Goal: Information Seeking & Learning: Learn about a topic

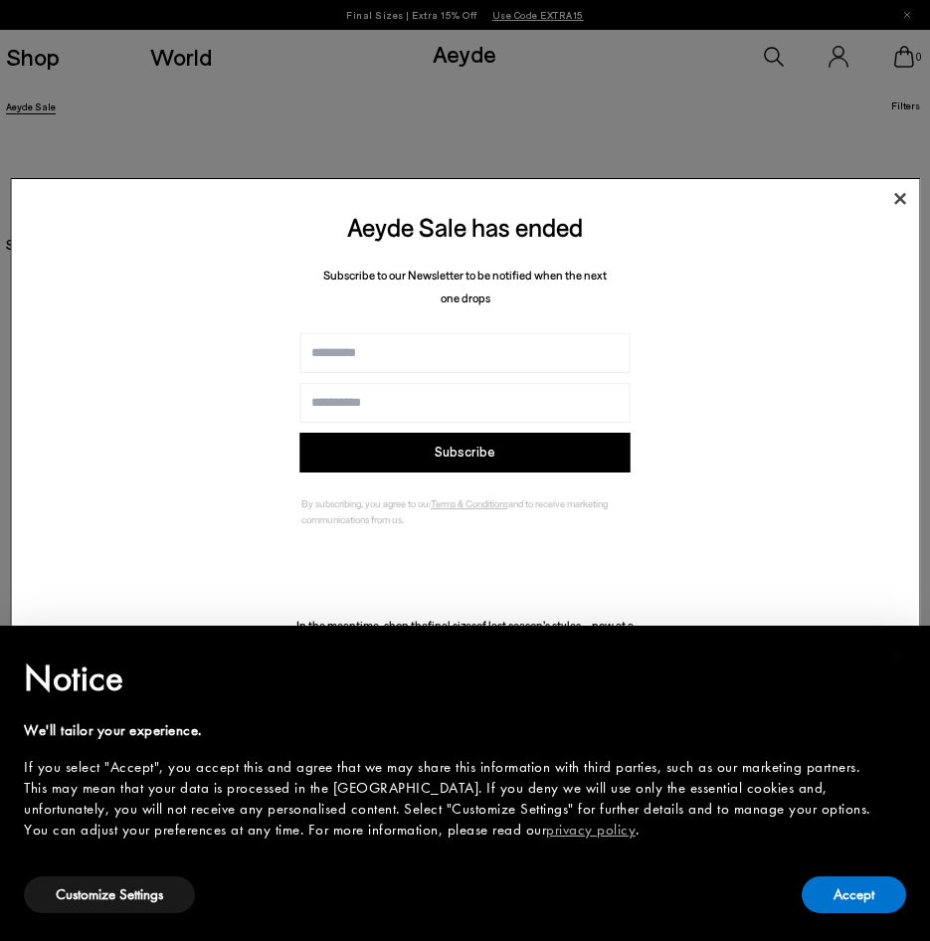
click at [896, 202] on icon at bounding box center [901, 199] width 12 height 12
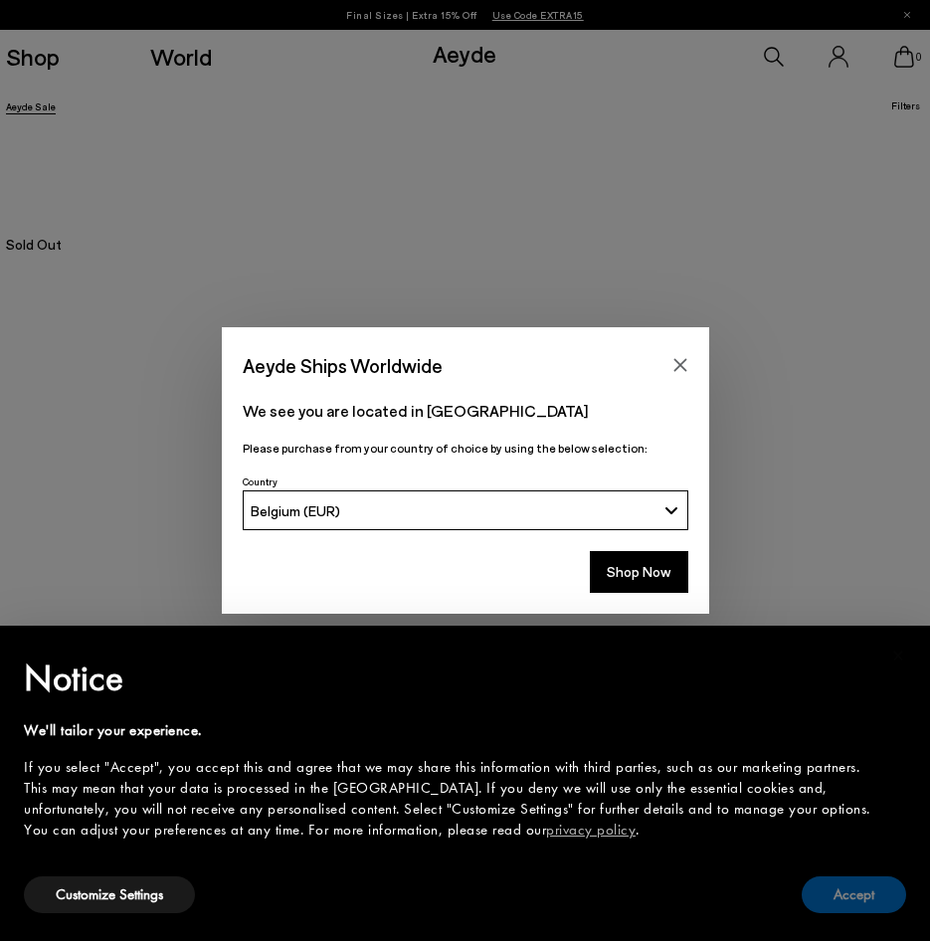
click at [852, 883] on button "Accept" at bounding box center [854, 895] width 104 height 37
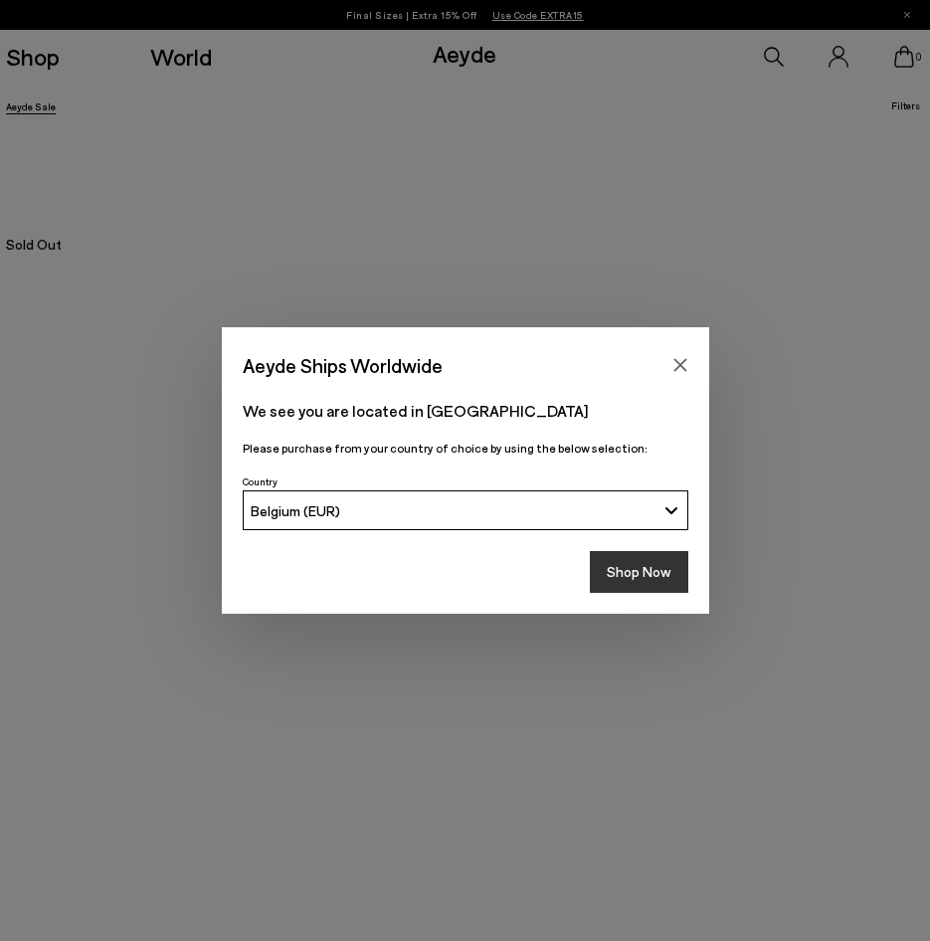
click at [628, 567] on button "Shop Now" at bounding box center [639, 572] width 99 height 42
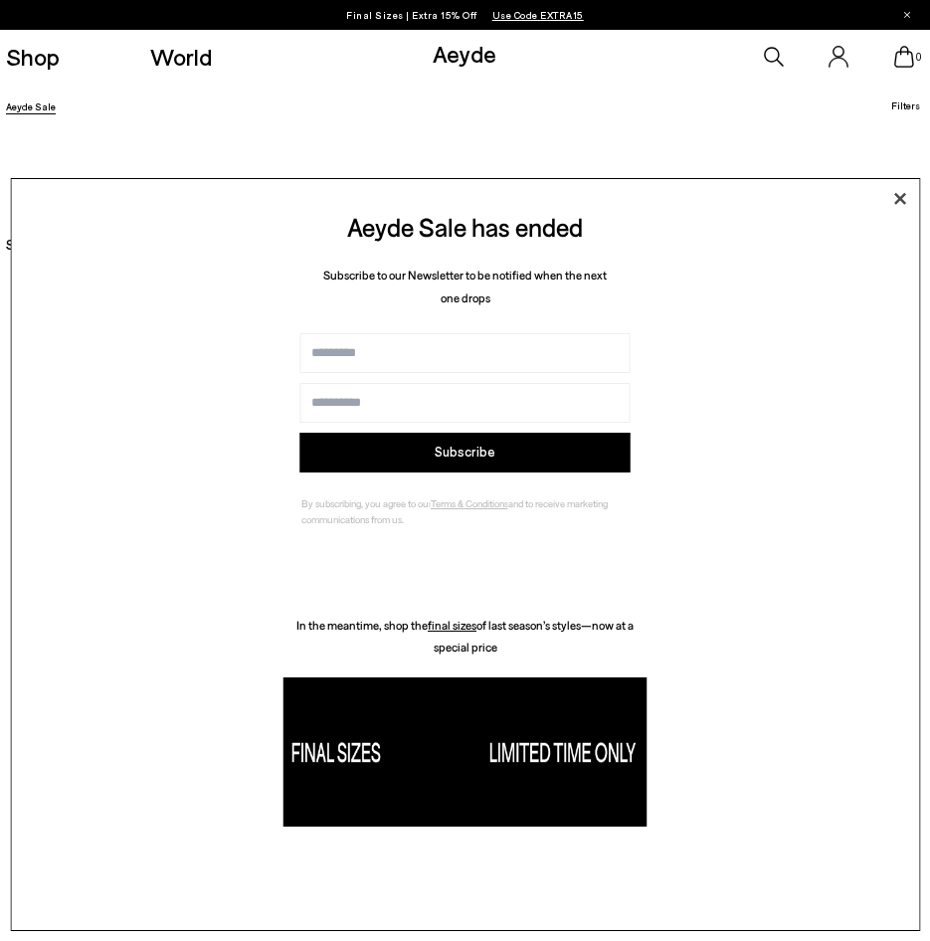
click at [906, 192] on icon at bounding box center [900, 199] width 30 height 30
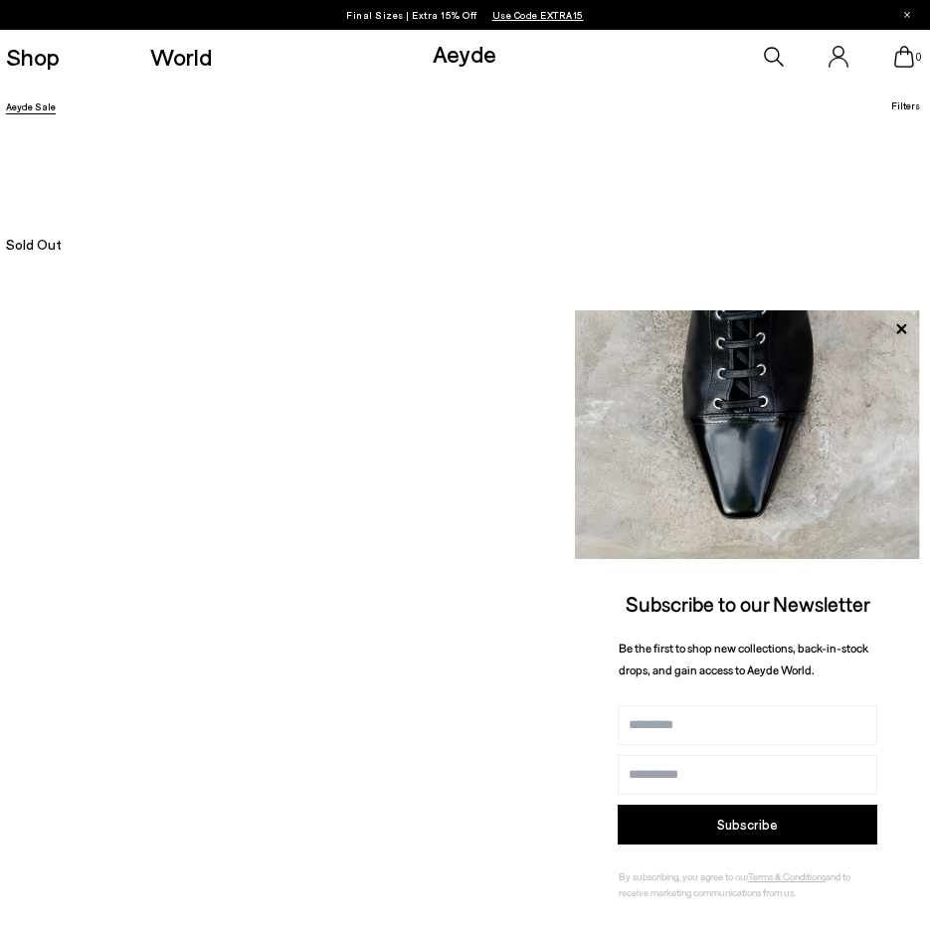
click at [693, 722] on input "Name" at bounding box center [748, 726] width 260 height 40
type input "******"
type input "**********"
click at [721, 821] on button "Subscribe" at bounding box center [748, 825] width 260 height 40
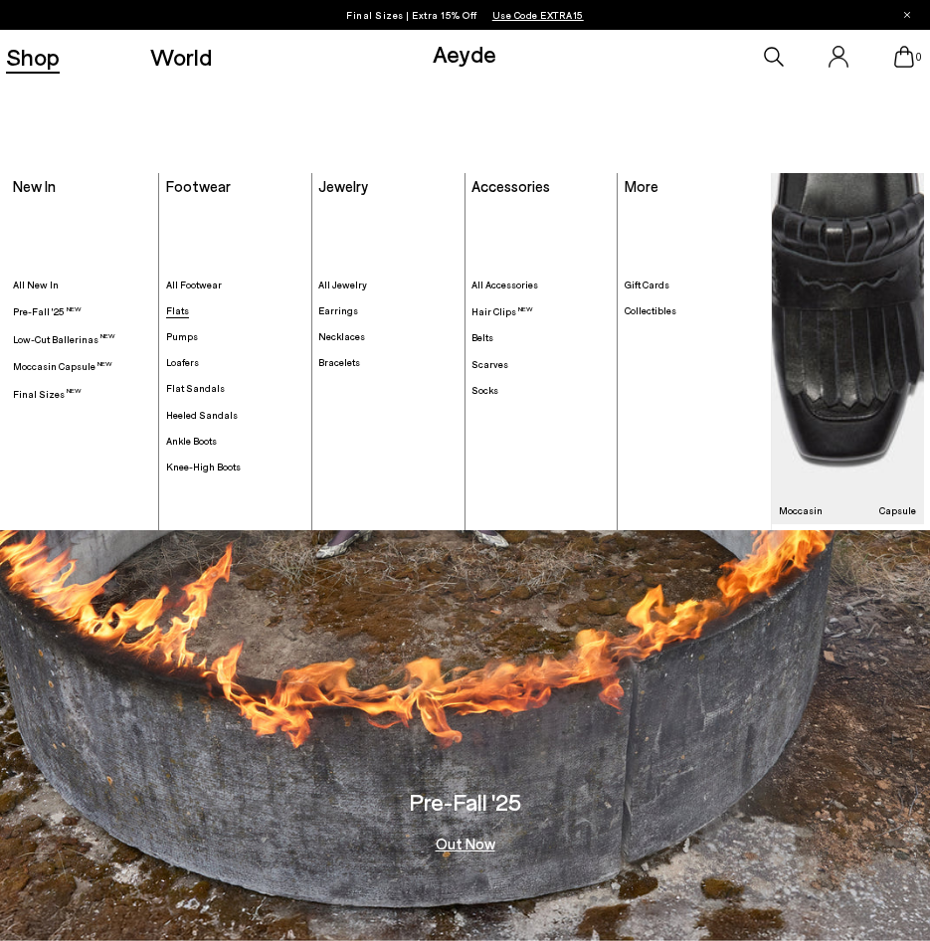
click at [172, 311] on span "Flats" at bounding box center [177, 311] width 23 height 12
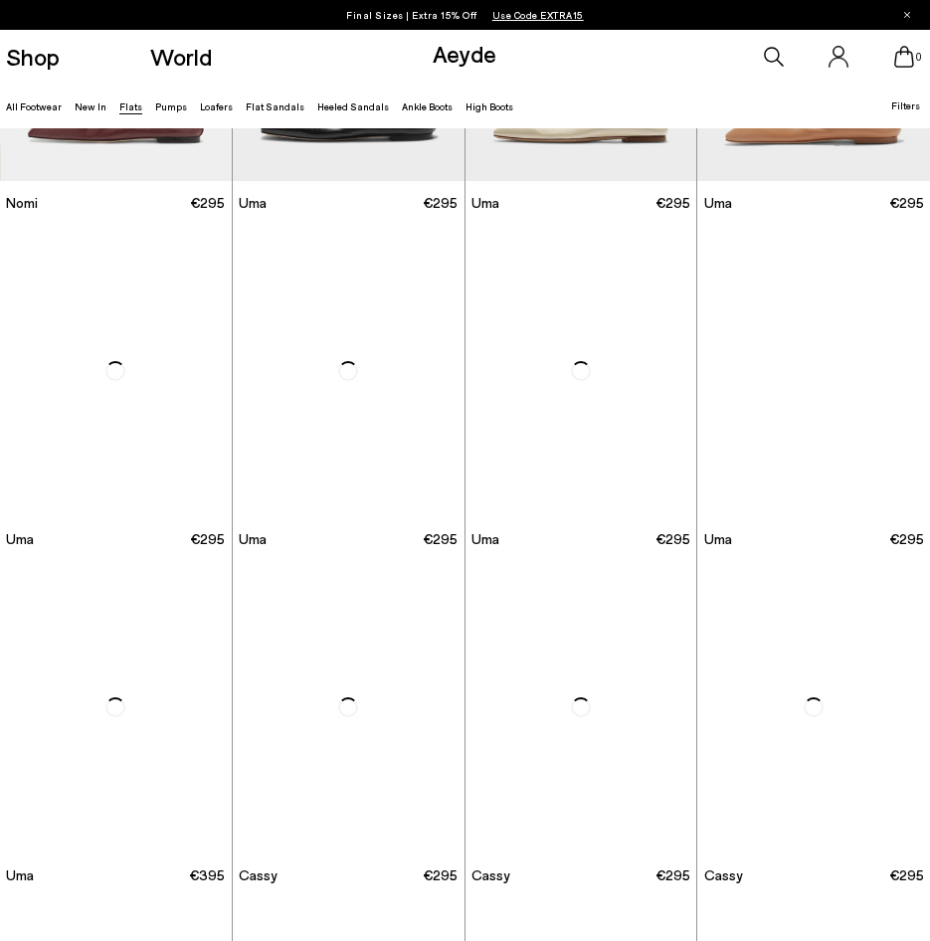
scroll to position [914, 0]
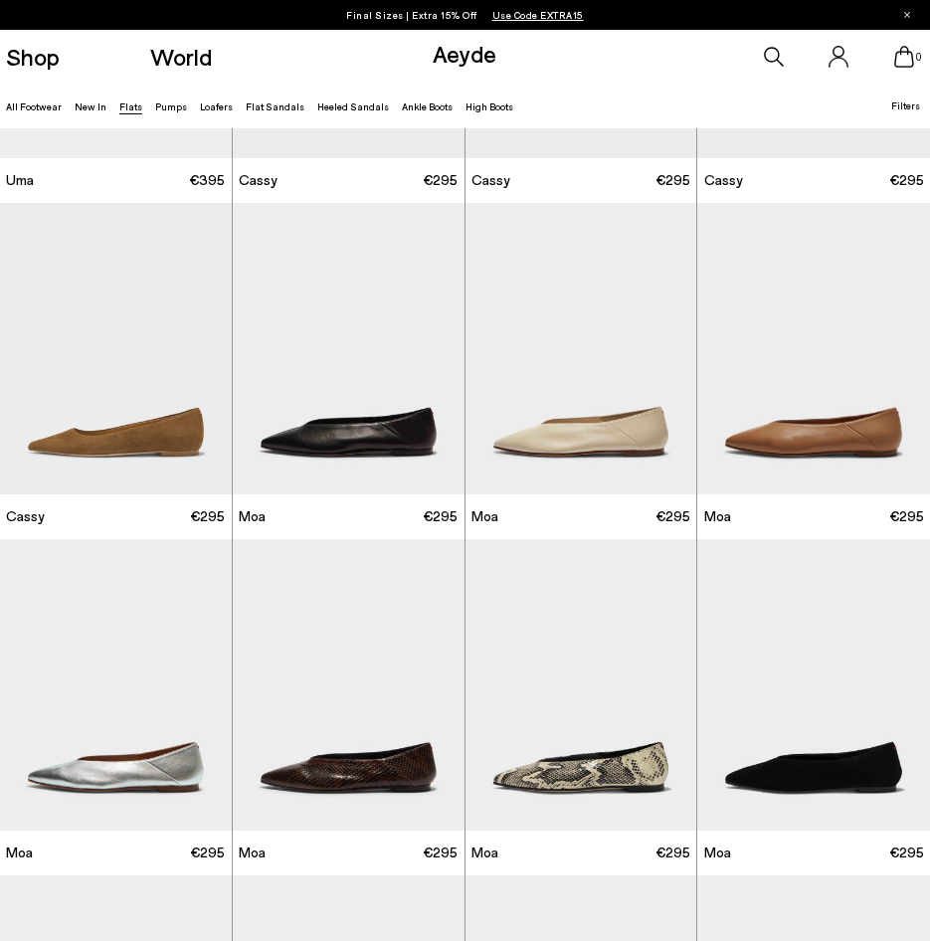
scroll to position [1708, 0]
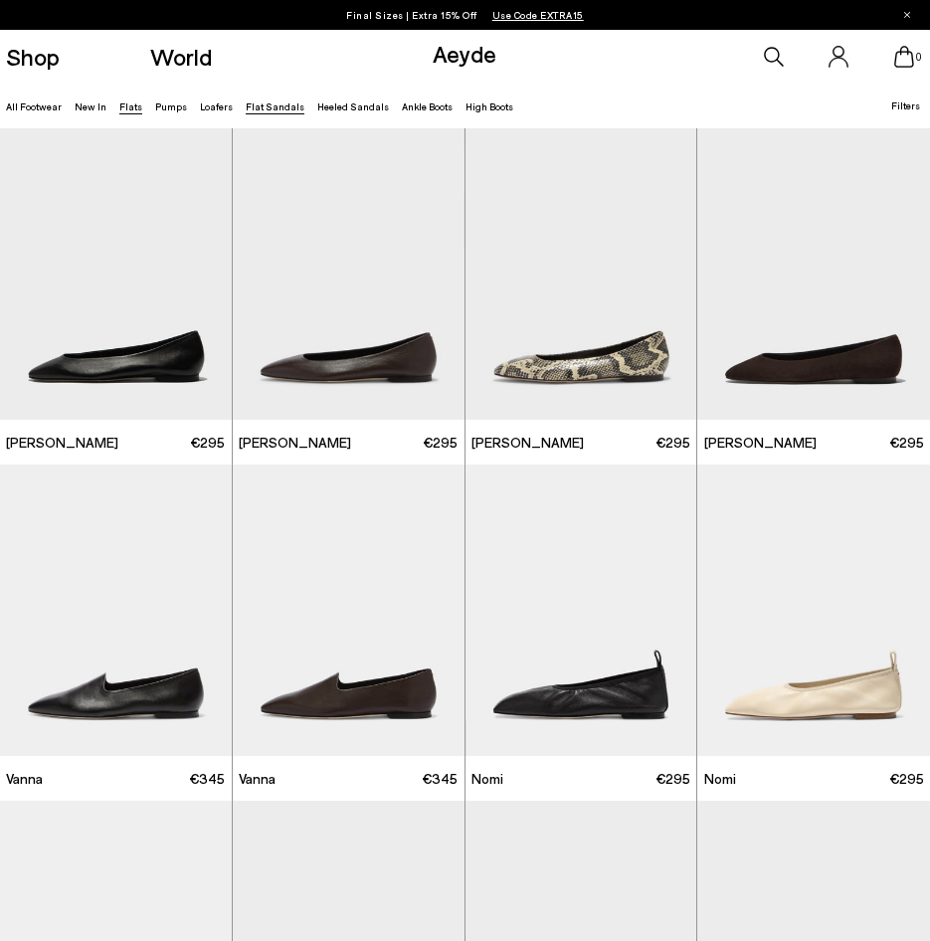
click at [252, 107] on link "Flat Sandals" at bounding box center [275, 107] width 59 height 12
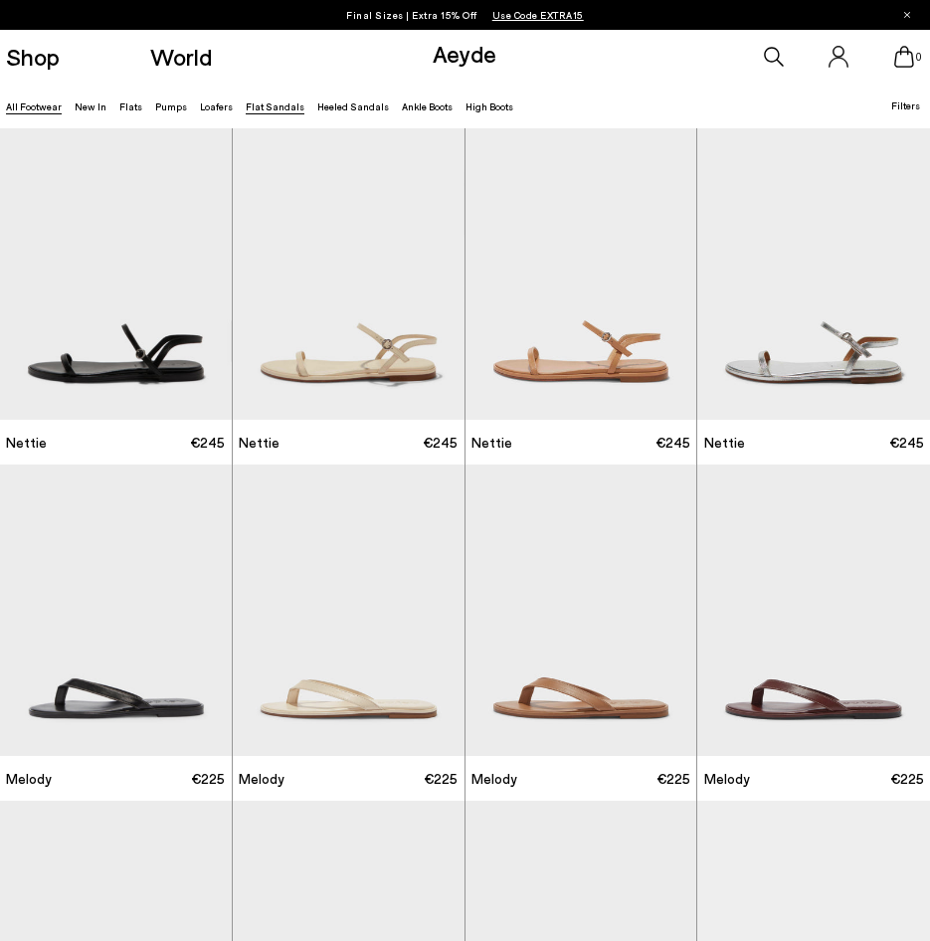
click at [40, 107] on link "All Footwear" at bounding box center [34, 107] width 56 height 12
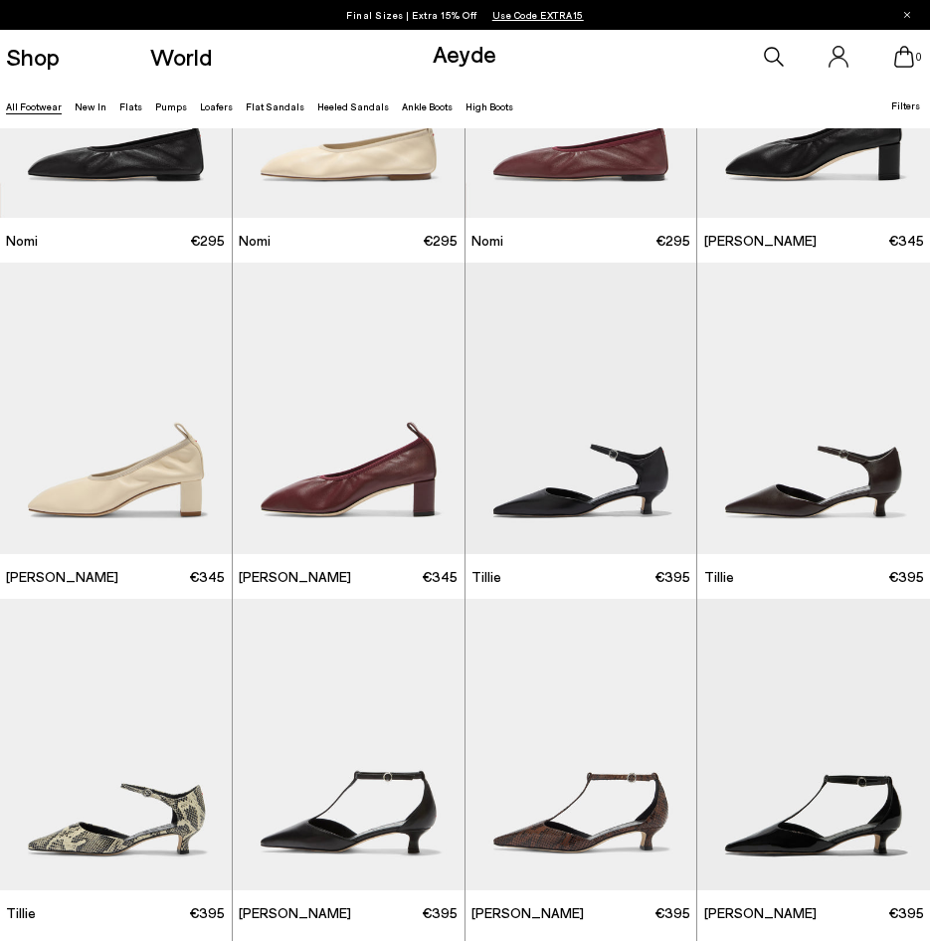
scroll to position [3231, 0]
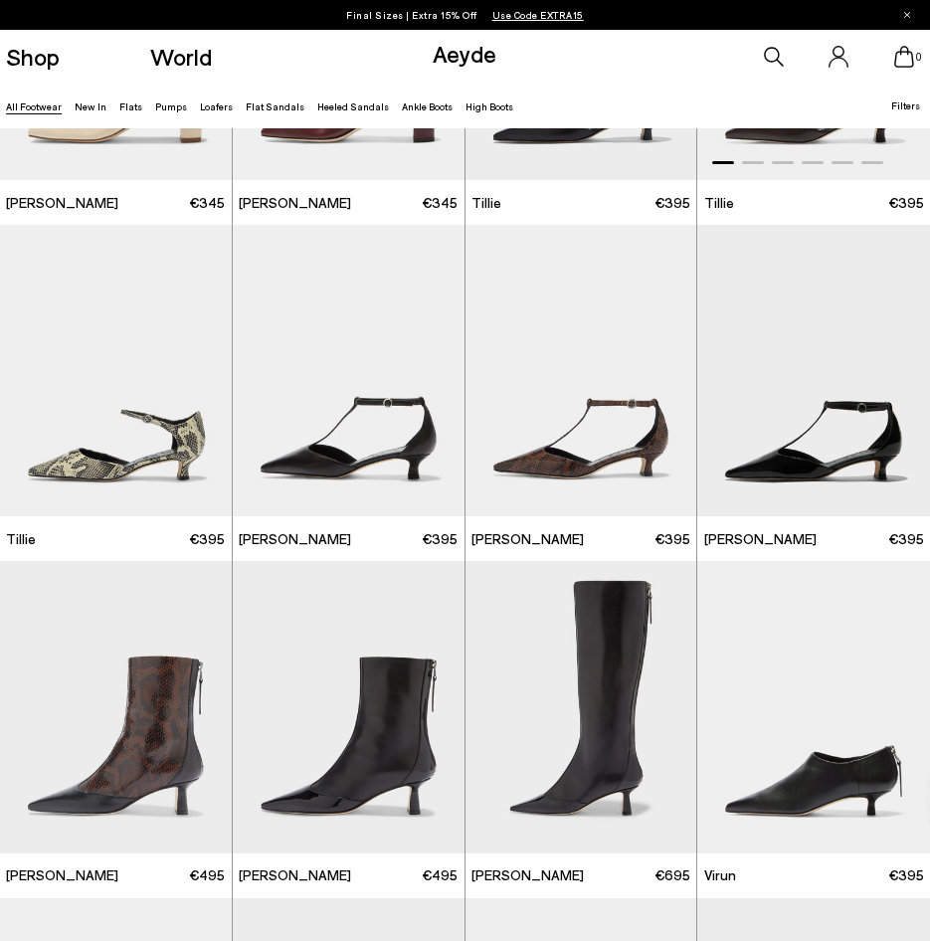
scroll to position [3606, 0]
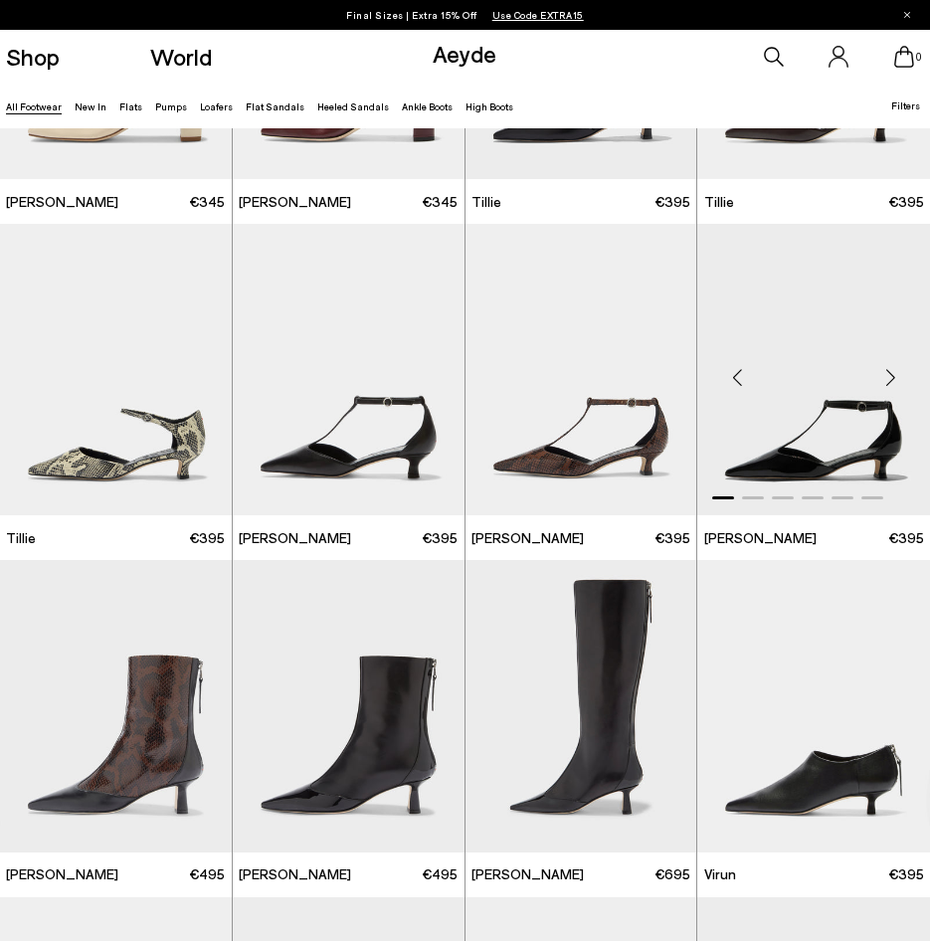
click at [886, 378] on div "Next slide" at bounding box center [891, 378] width 60 height 60
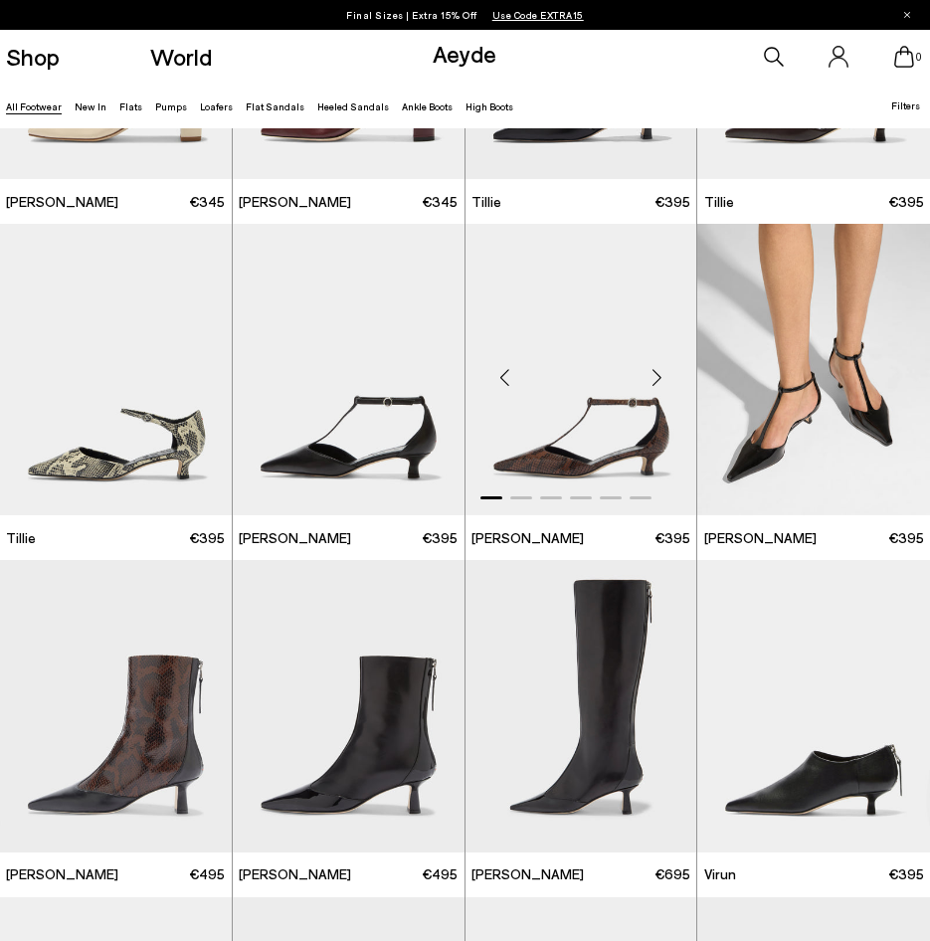
click at [653, 378] on div "Next slide" at bounding box center [657, 378] width 60 height 60
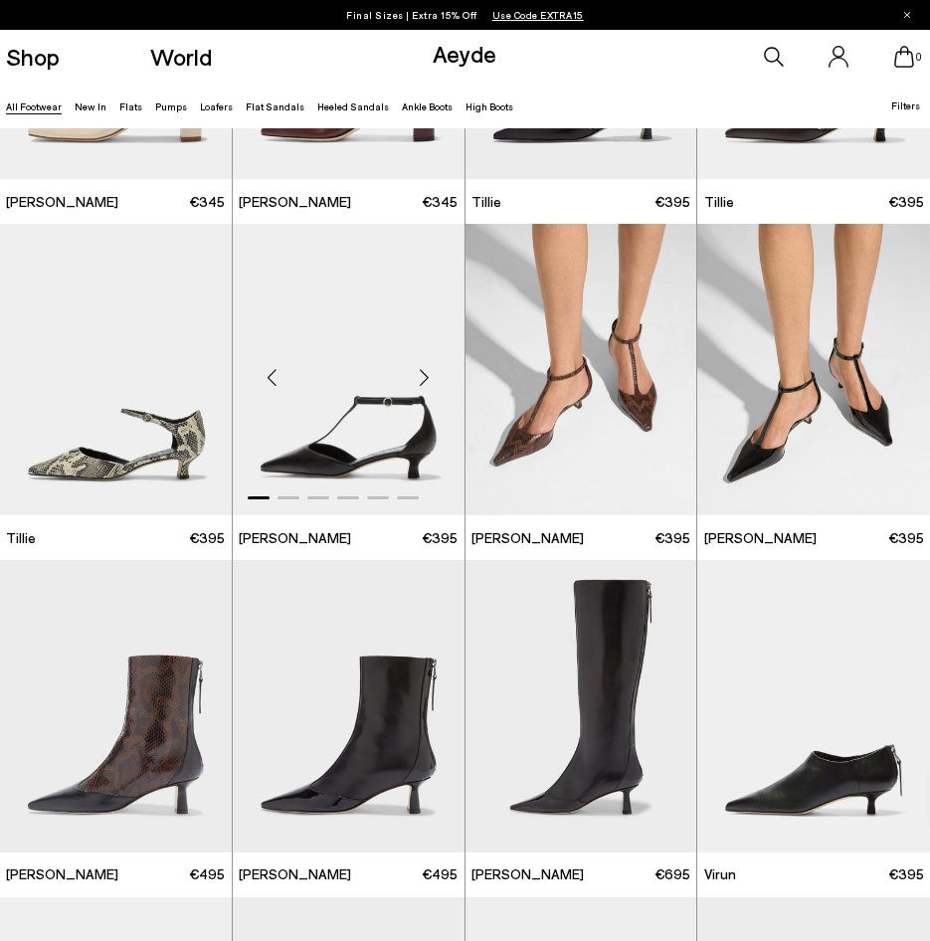
click at [425, 382] on div "Next slide" at bounding box center [425, 378] width 60 height 60
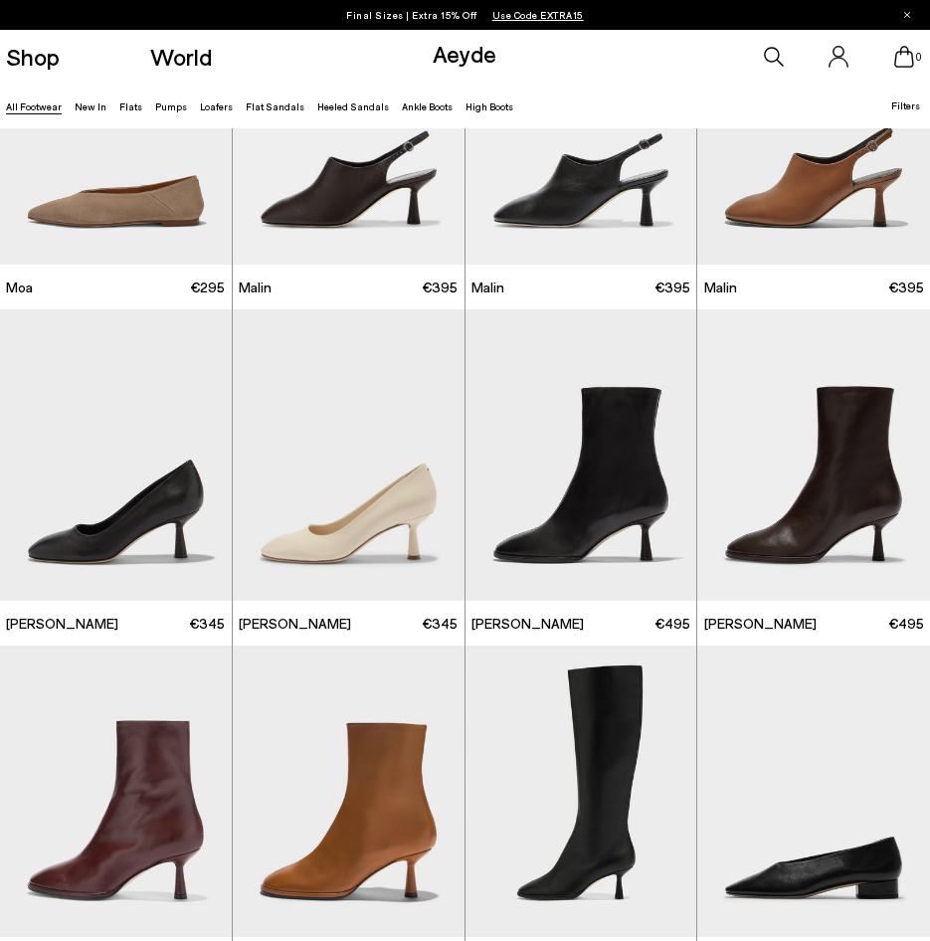
scroll to position [6192, 0]
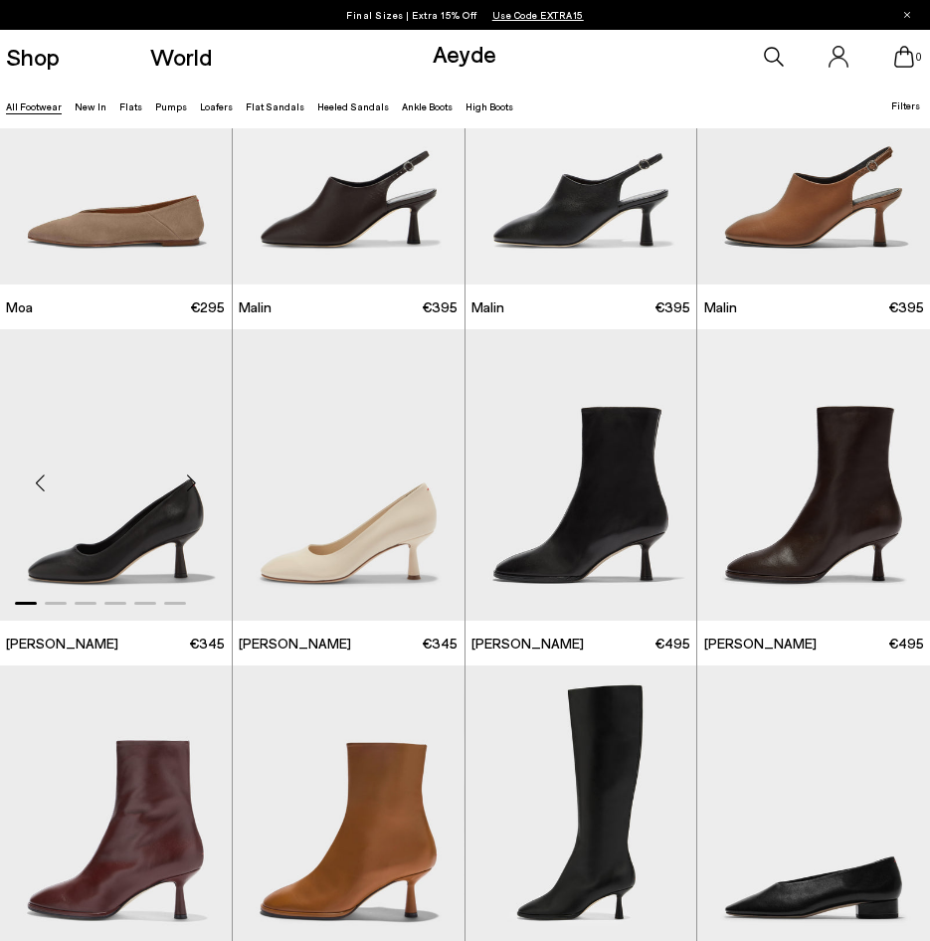
click at [190, 479] on div "Next slide" at bounding box center [192, 484] width 60 height 60
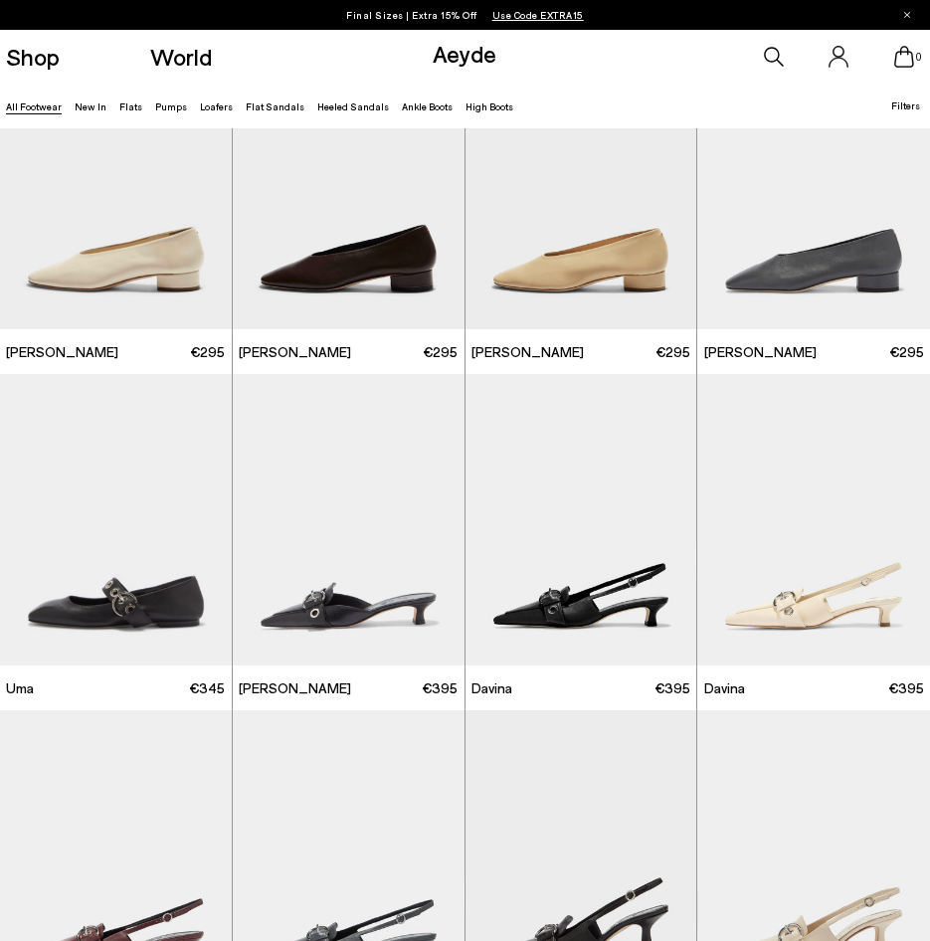
scroll to position [7406, 0]
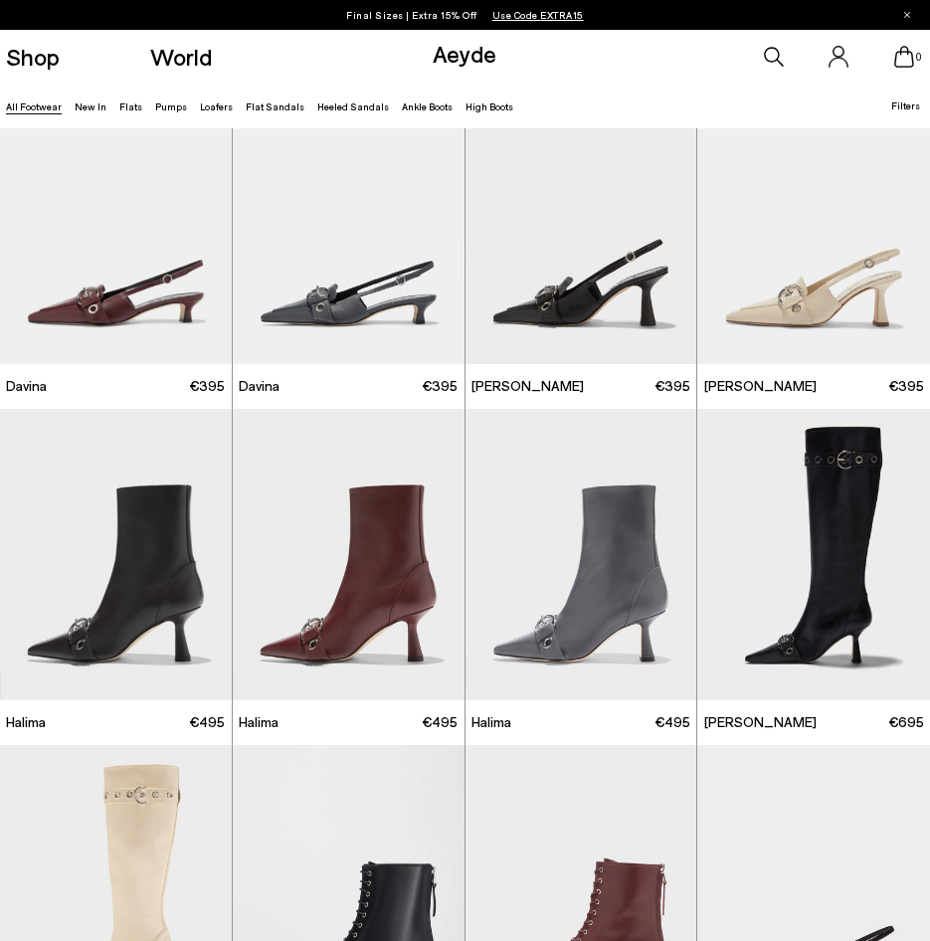
scroll to position [8202, 0]
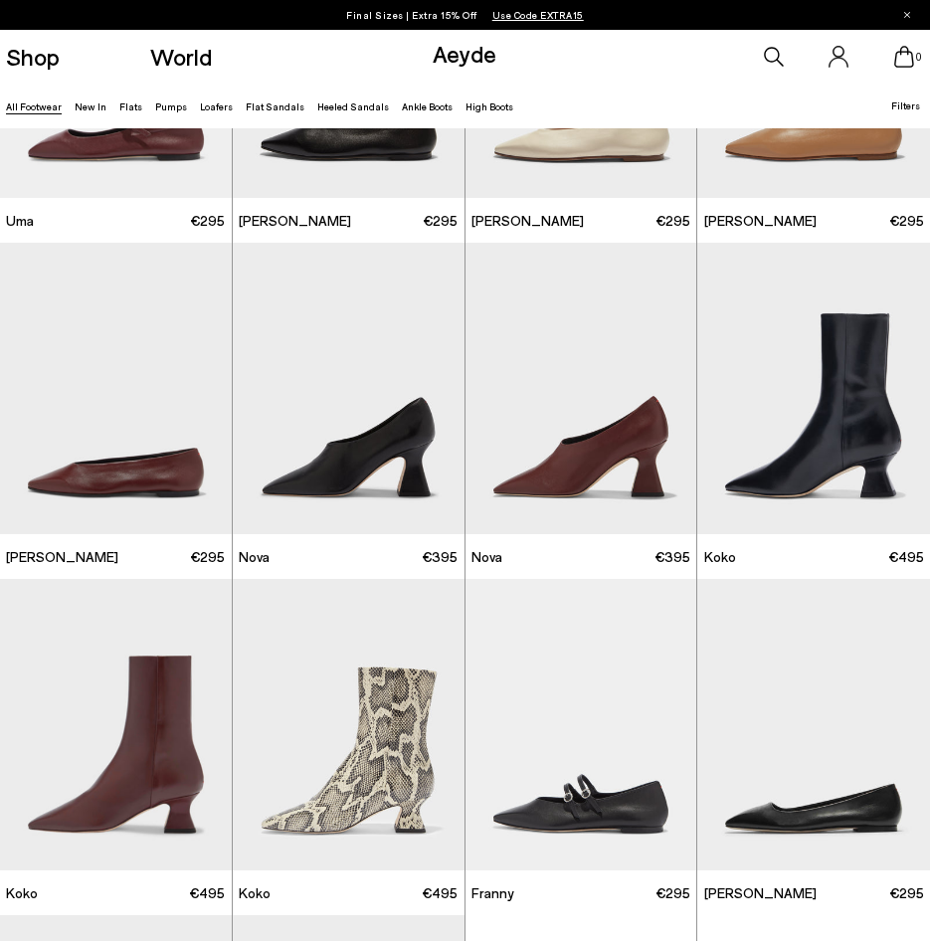
scroll to position [11107, 0]
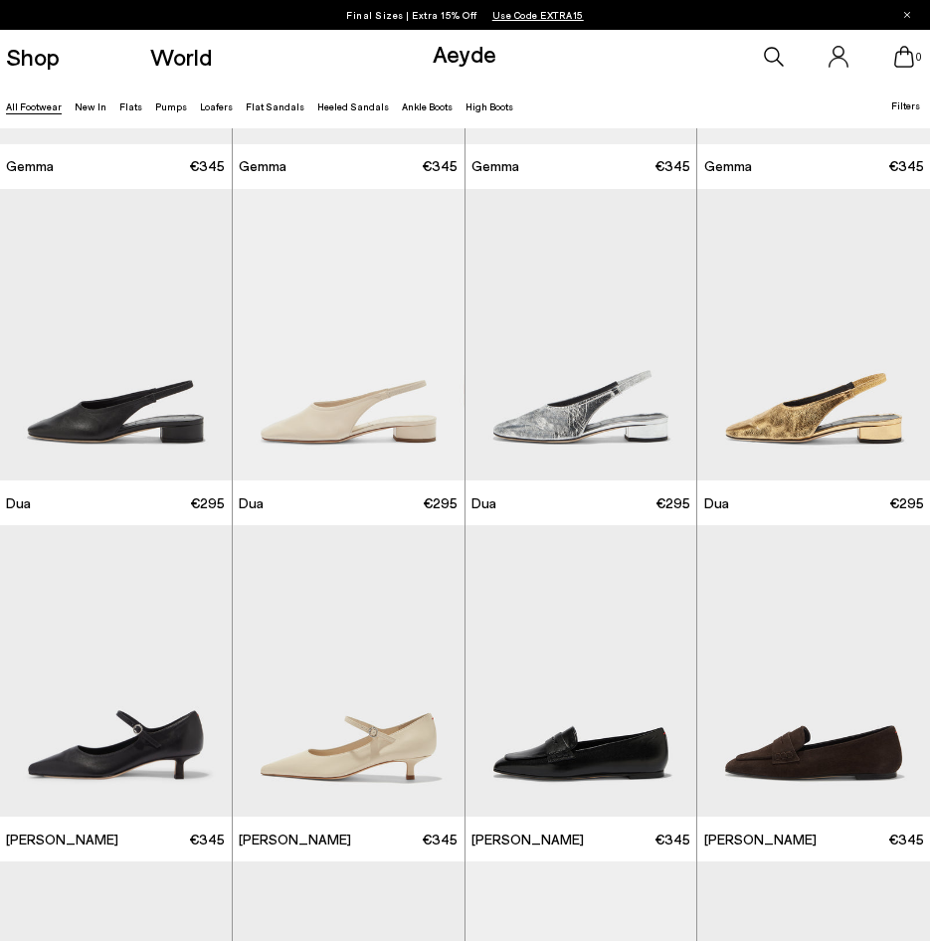
scroll to position [13518, 0]
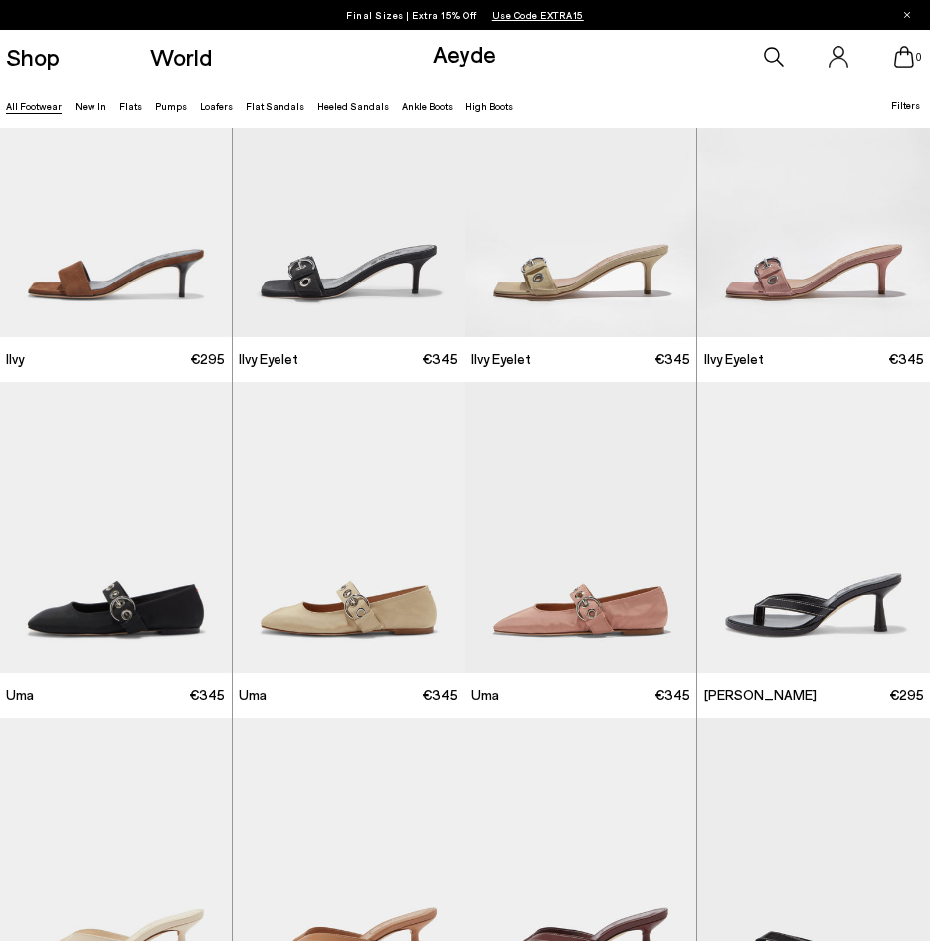
scroll to position [15165, 0]
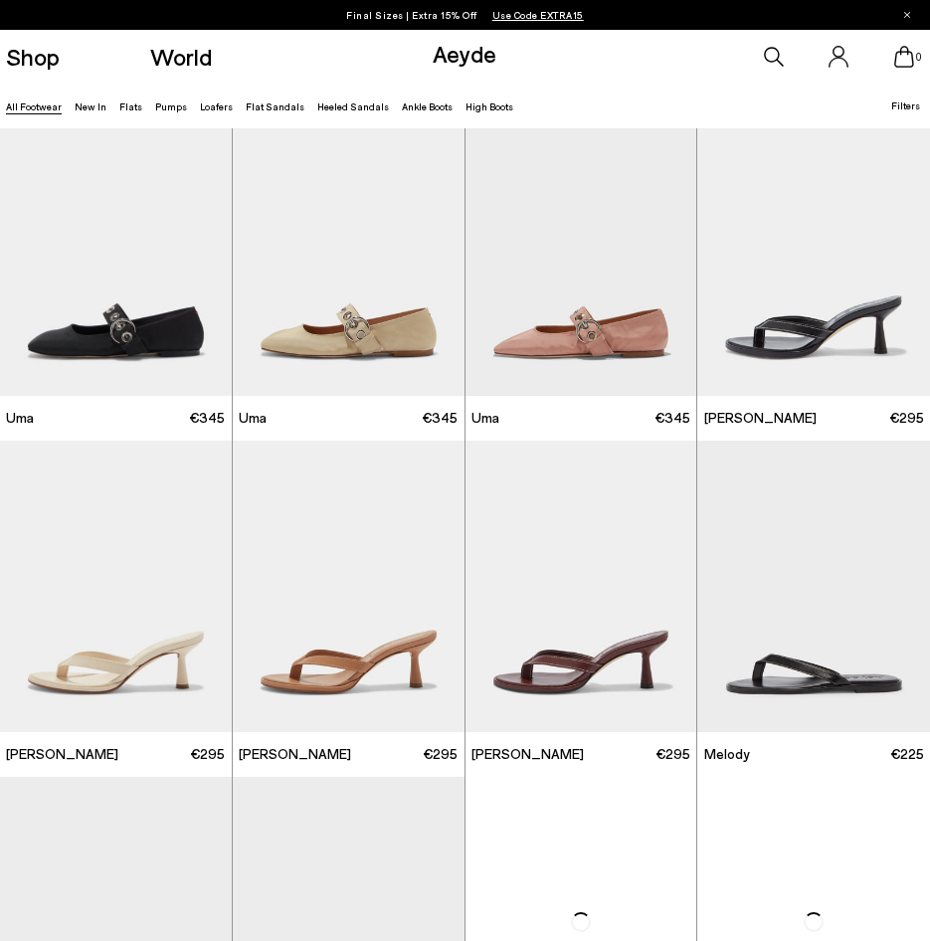
scroll to position [15994, 0]
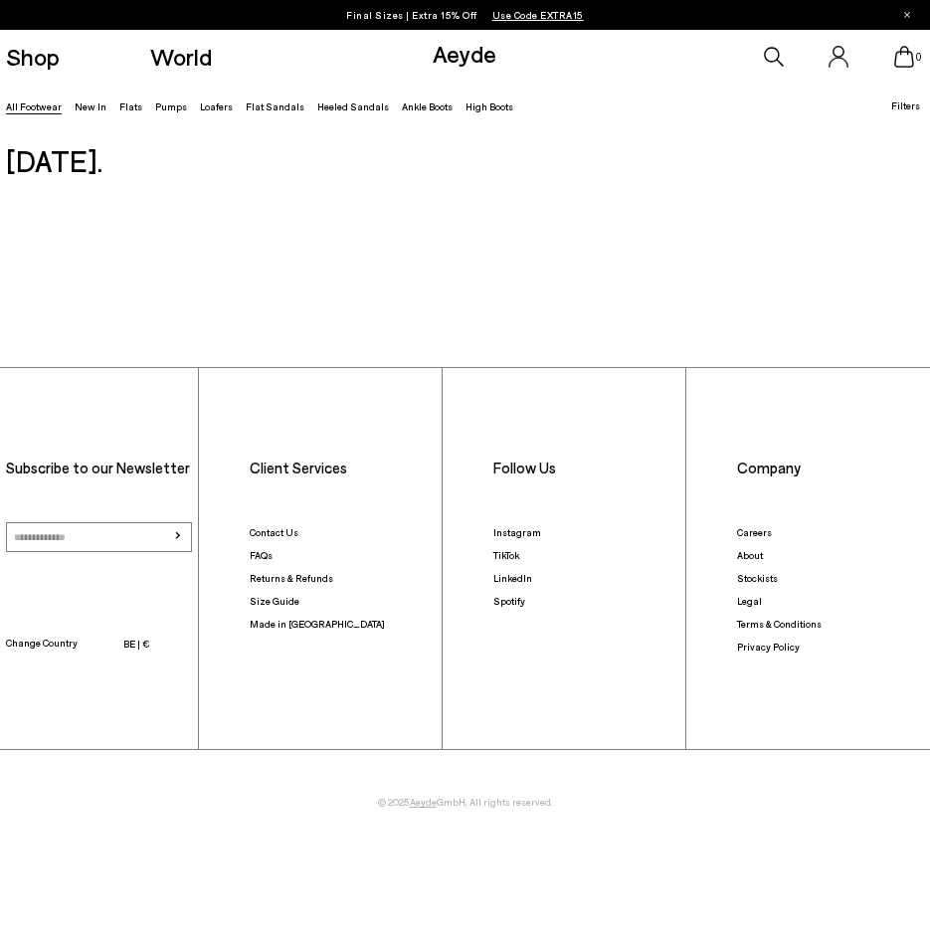
scroll to position [22472, 0]
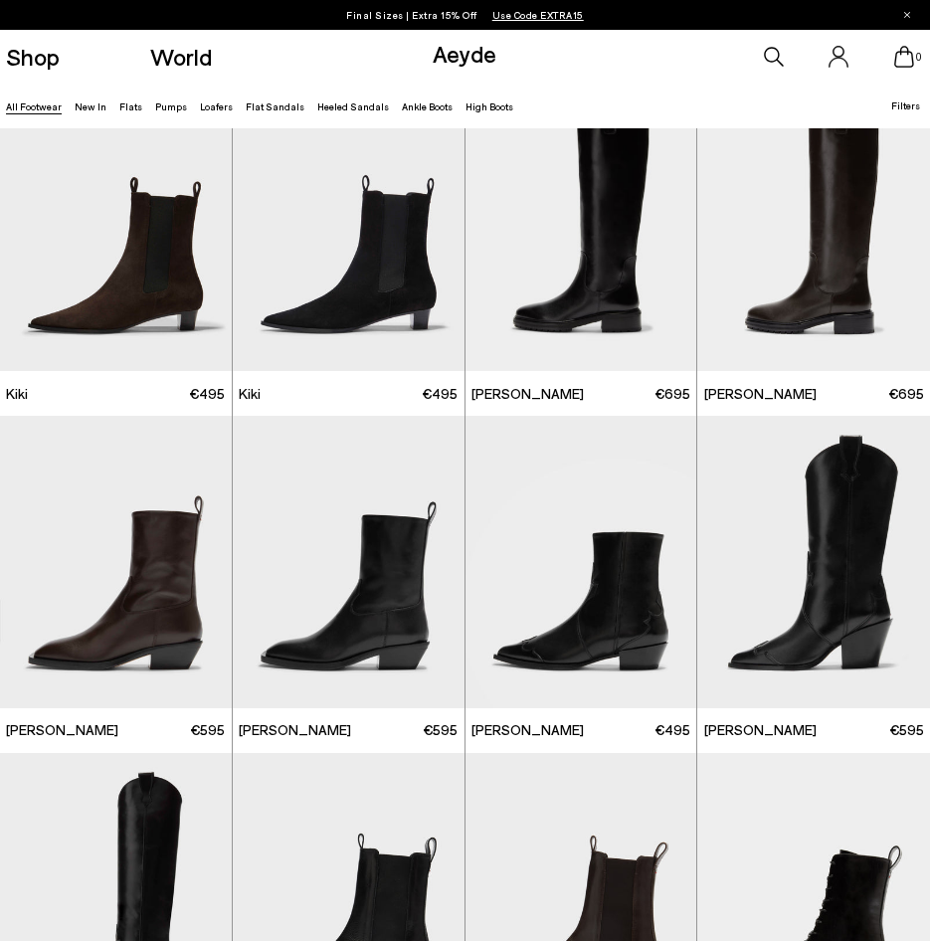
scroll to position [23084, 0]
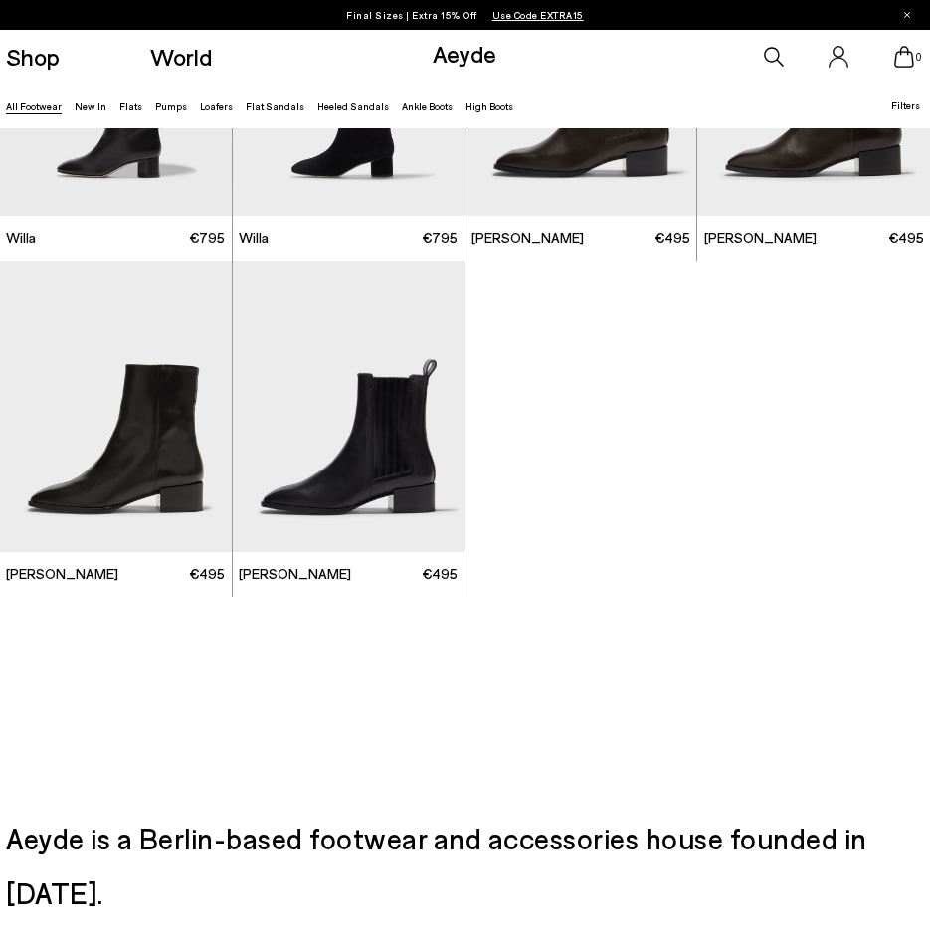
click at [424, 412] on div "Next slide" at bounding box center [425, 414] width 60 height 60
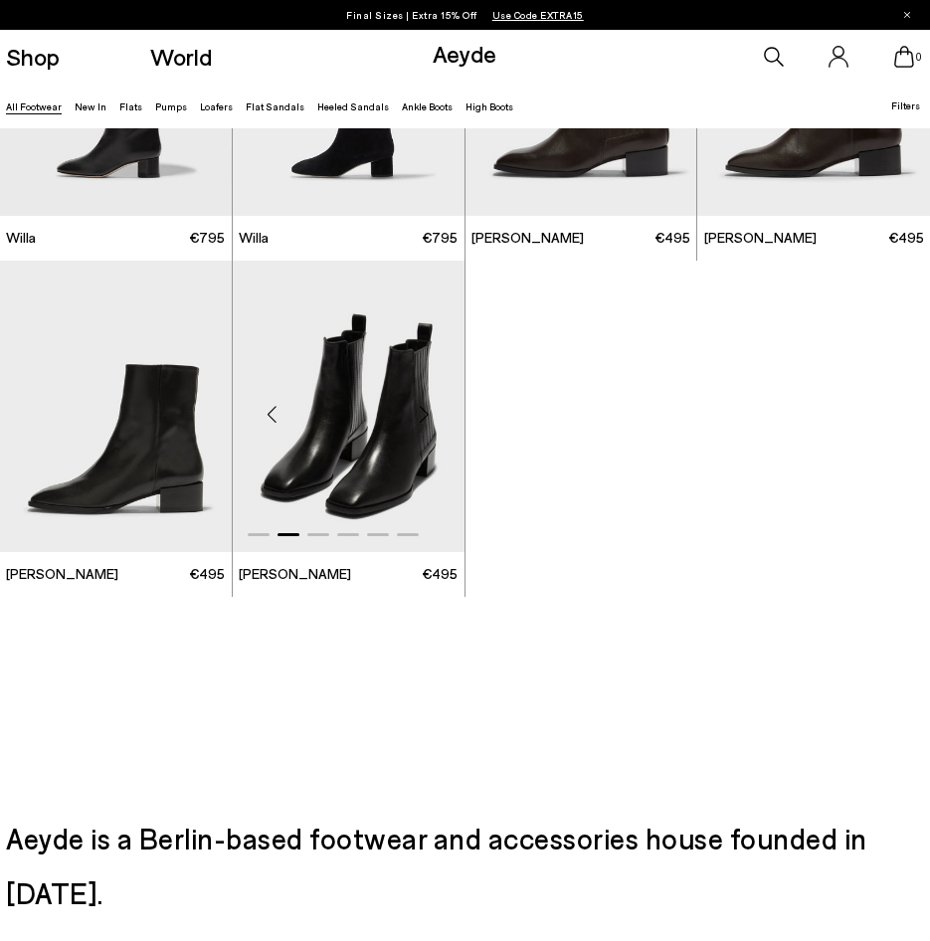
click at [424, 412] on div "Next slide" at bounding box center [425, 414] width 60 height 60
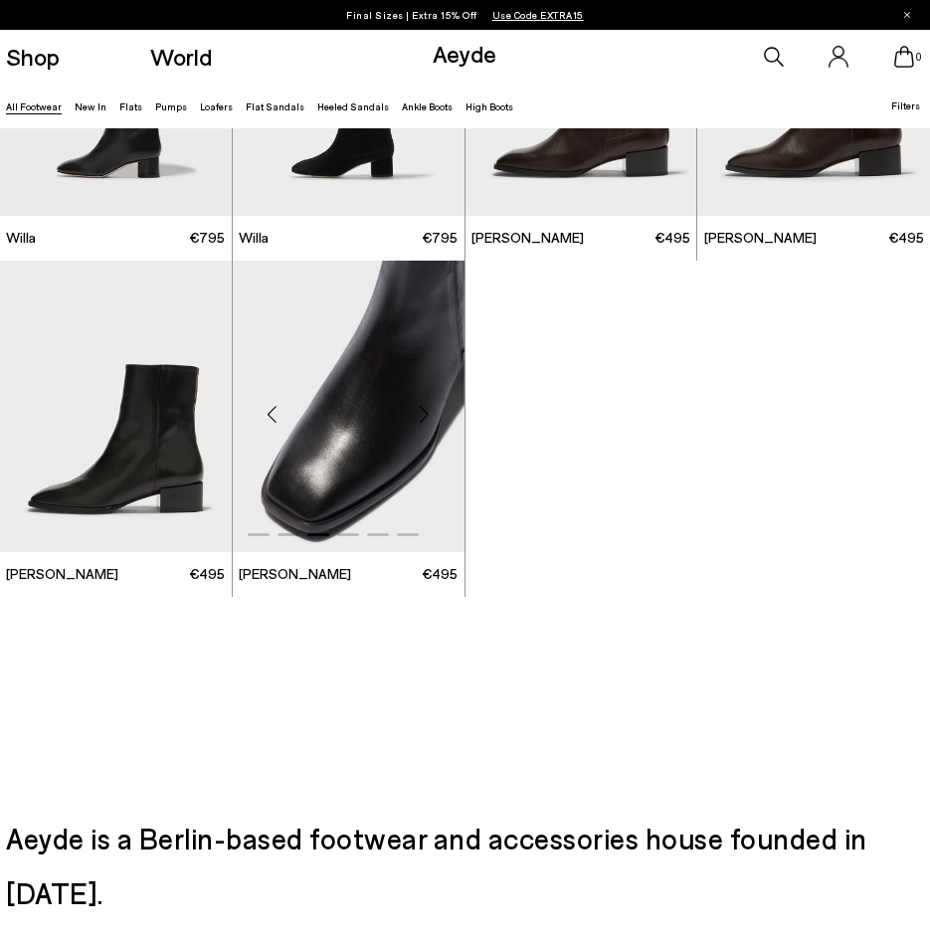
click at [424, 412] on div "Next slide" at bounding box center [425, 414] width 60 height 60
